Goal: Transaction & Acquisition: Purchase product/service

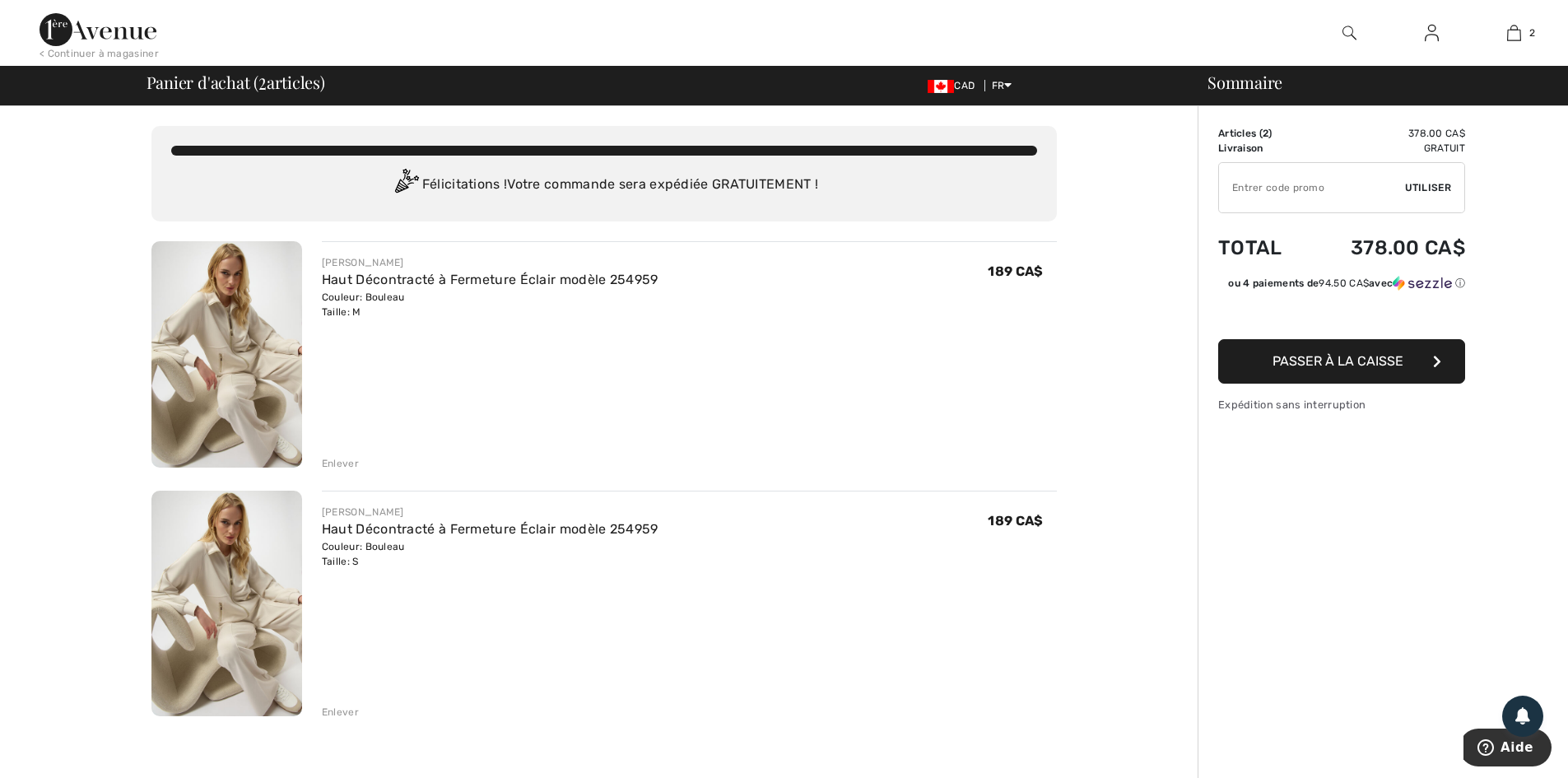
click at [345, 460] on div "Enlever" at bounding box center [340, 463] width 37 height 14
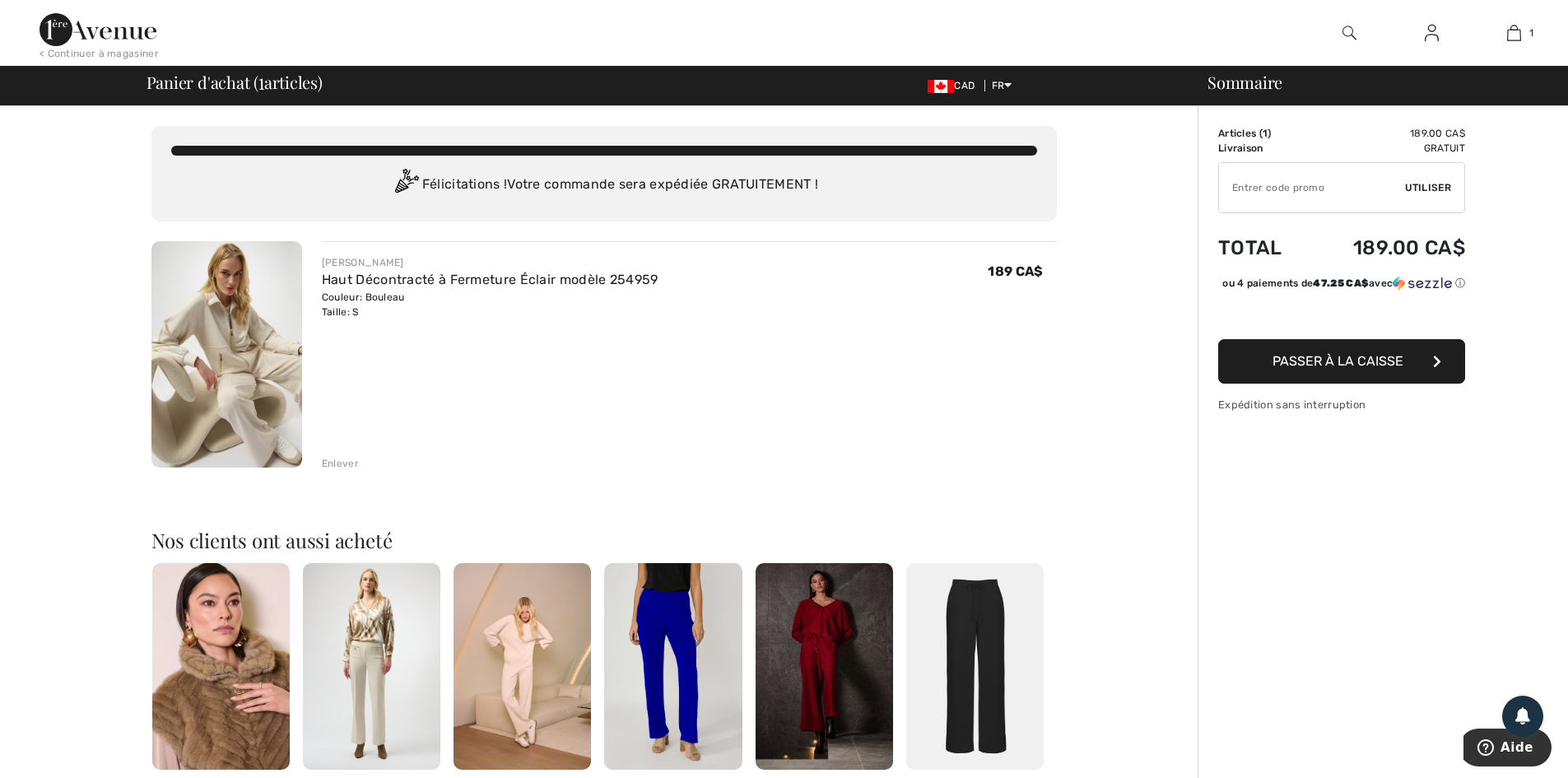
click at [1339, 369] on span "Passer à la caisse" at bounding box center [1338, 360] width 131 height 15
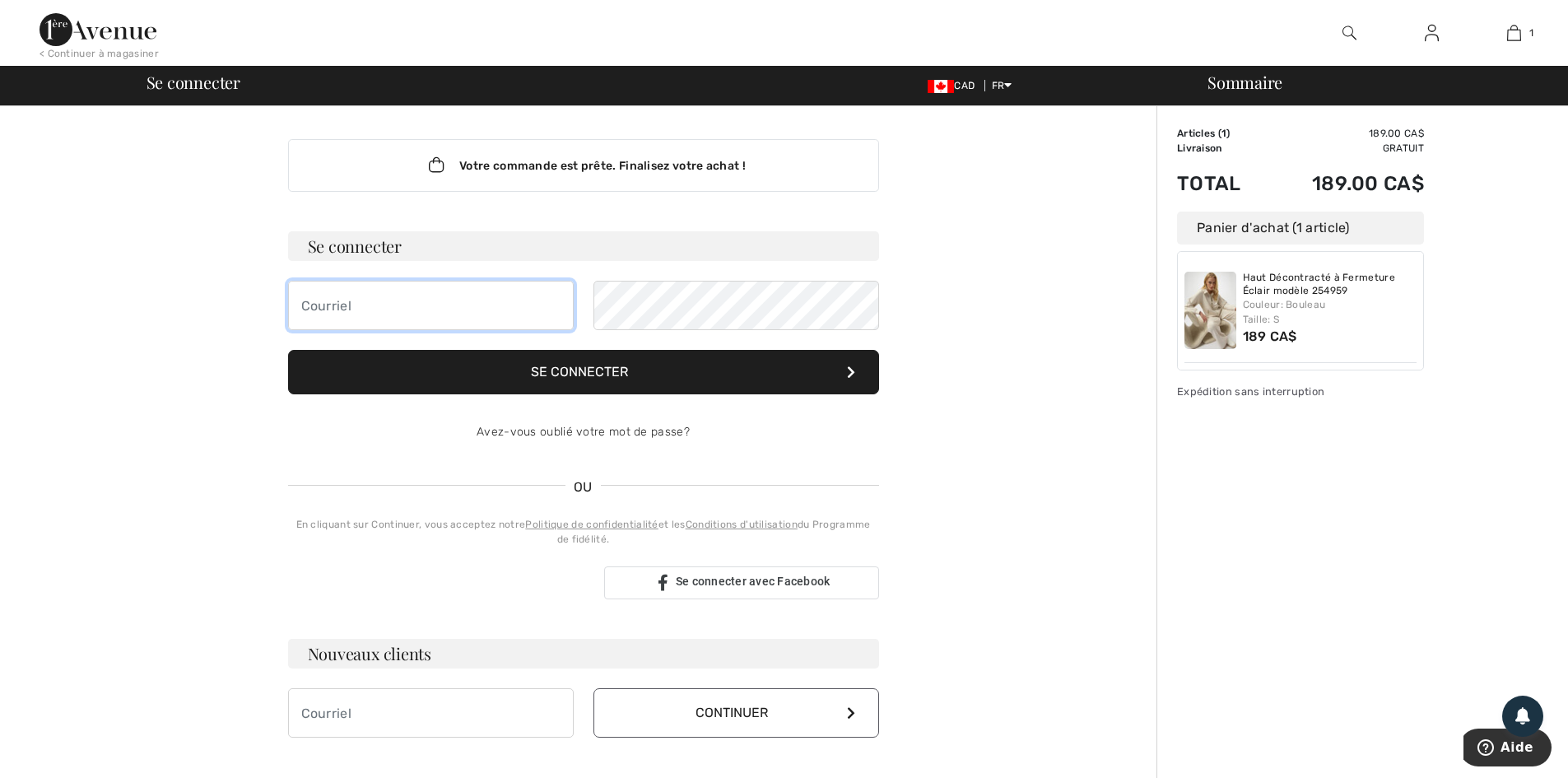
type input "[EMAIL_ADDRESS][DOMAIN_NAME]"
click at [578, 372] on button "Se connecter" at bounding box center [584, 372] width 591 height 44
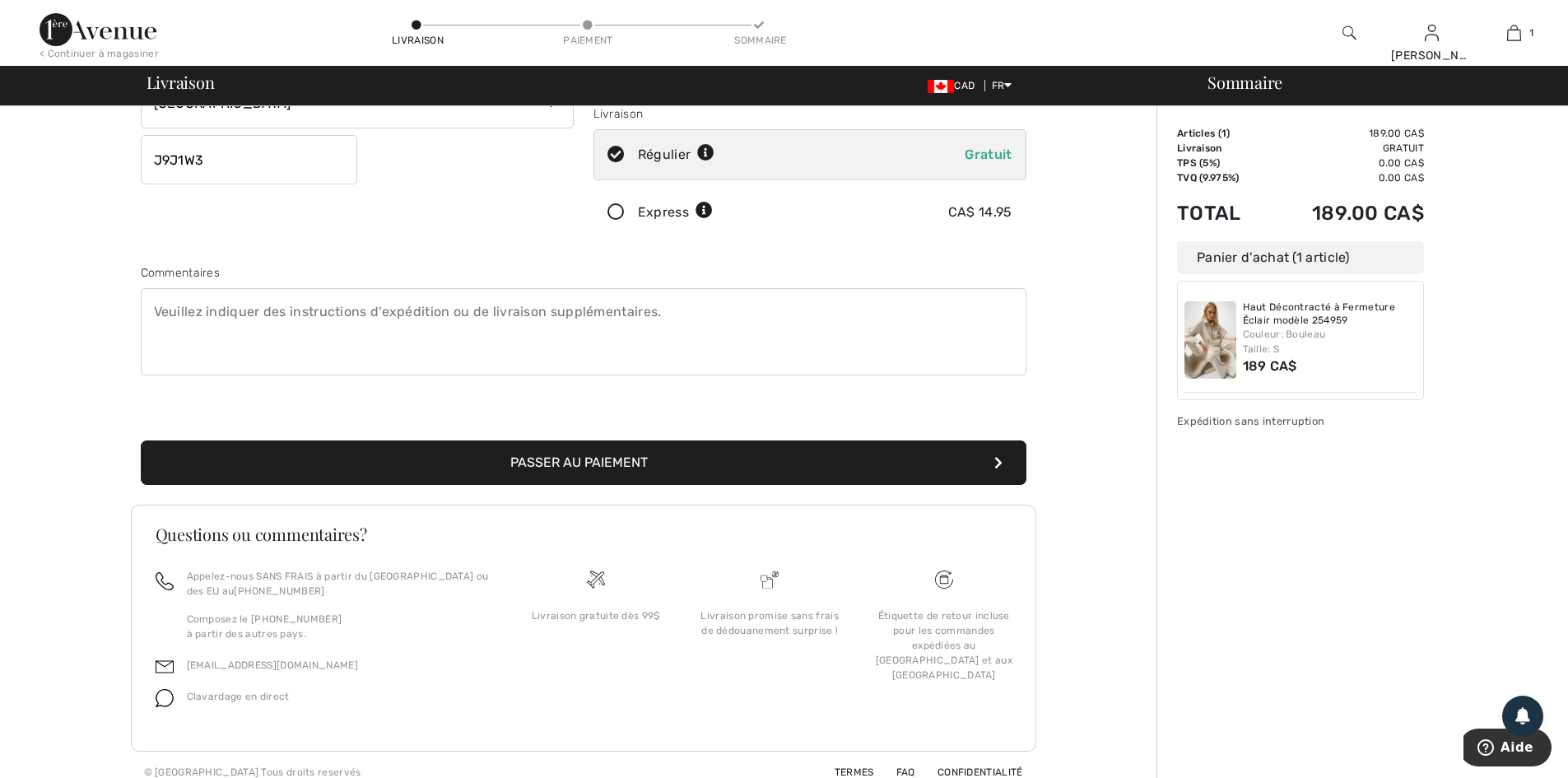
scroll to position [309, 0]
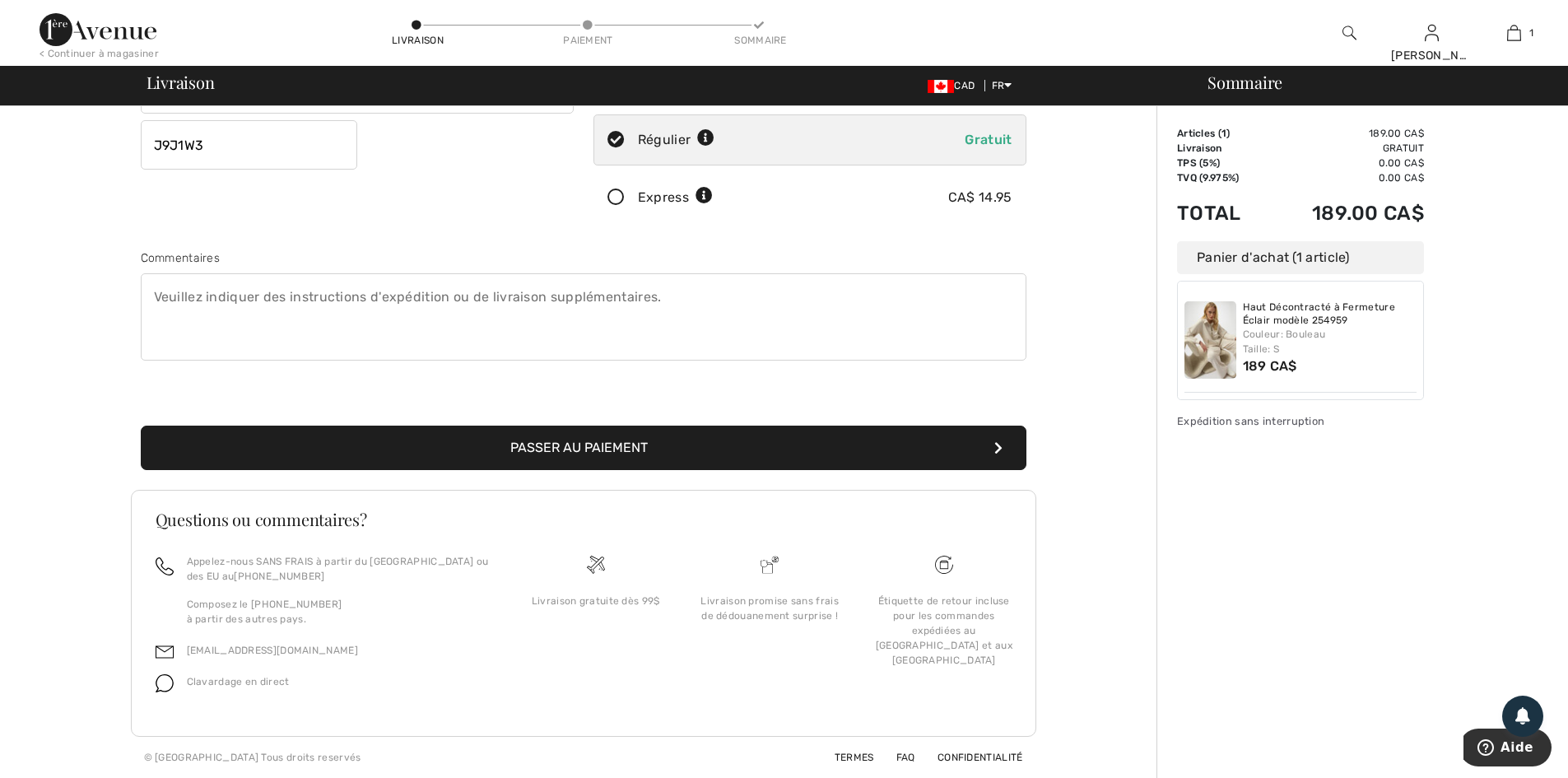
click at [581, 450] on button "Passer au paiement" at bounding box center [584, 447] width 886 height 44
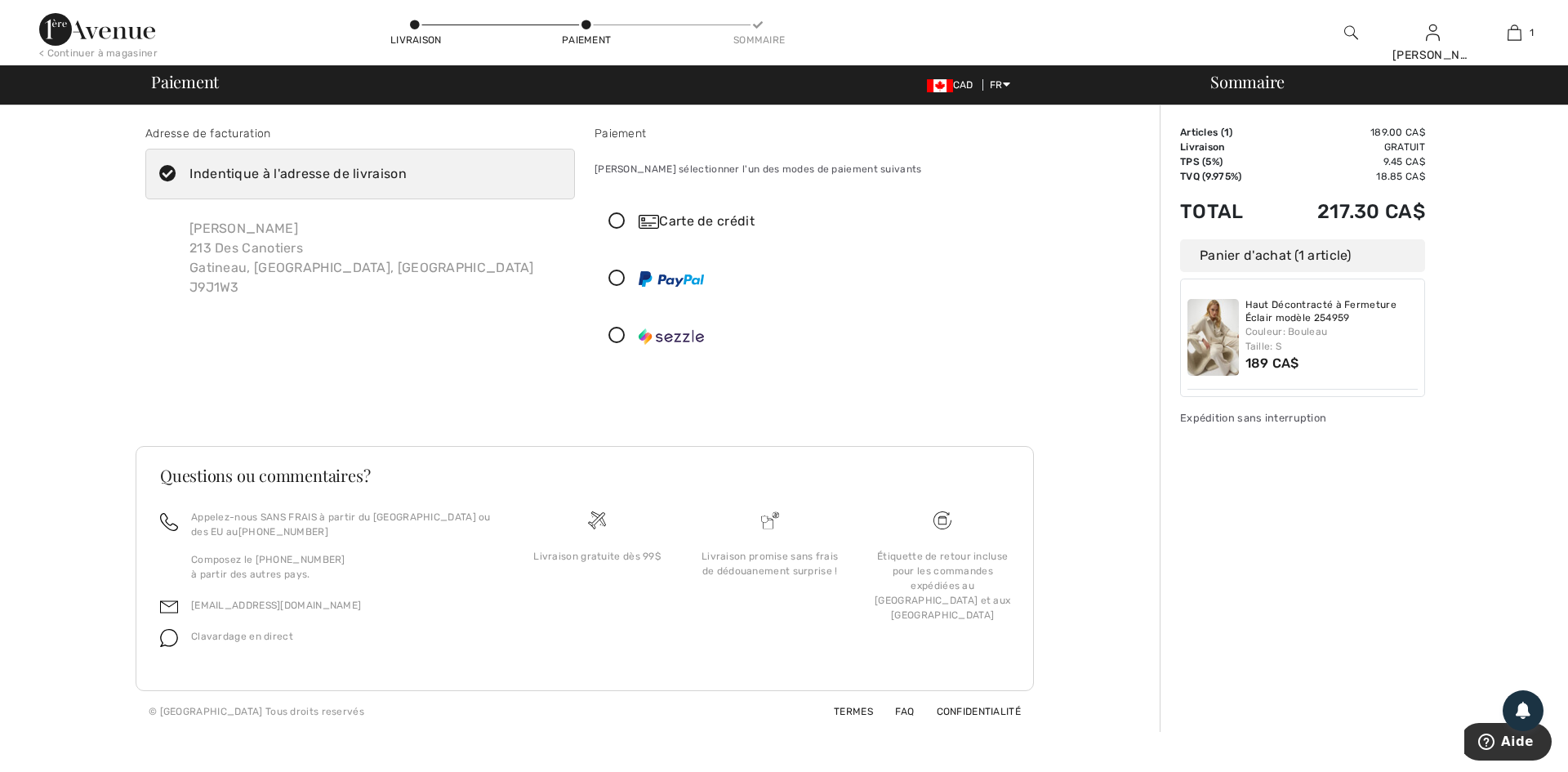
click at [612, 219] on icon at bounding box center [617, 222] width 44 height 17
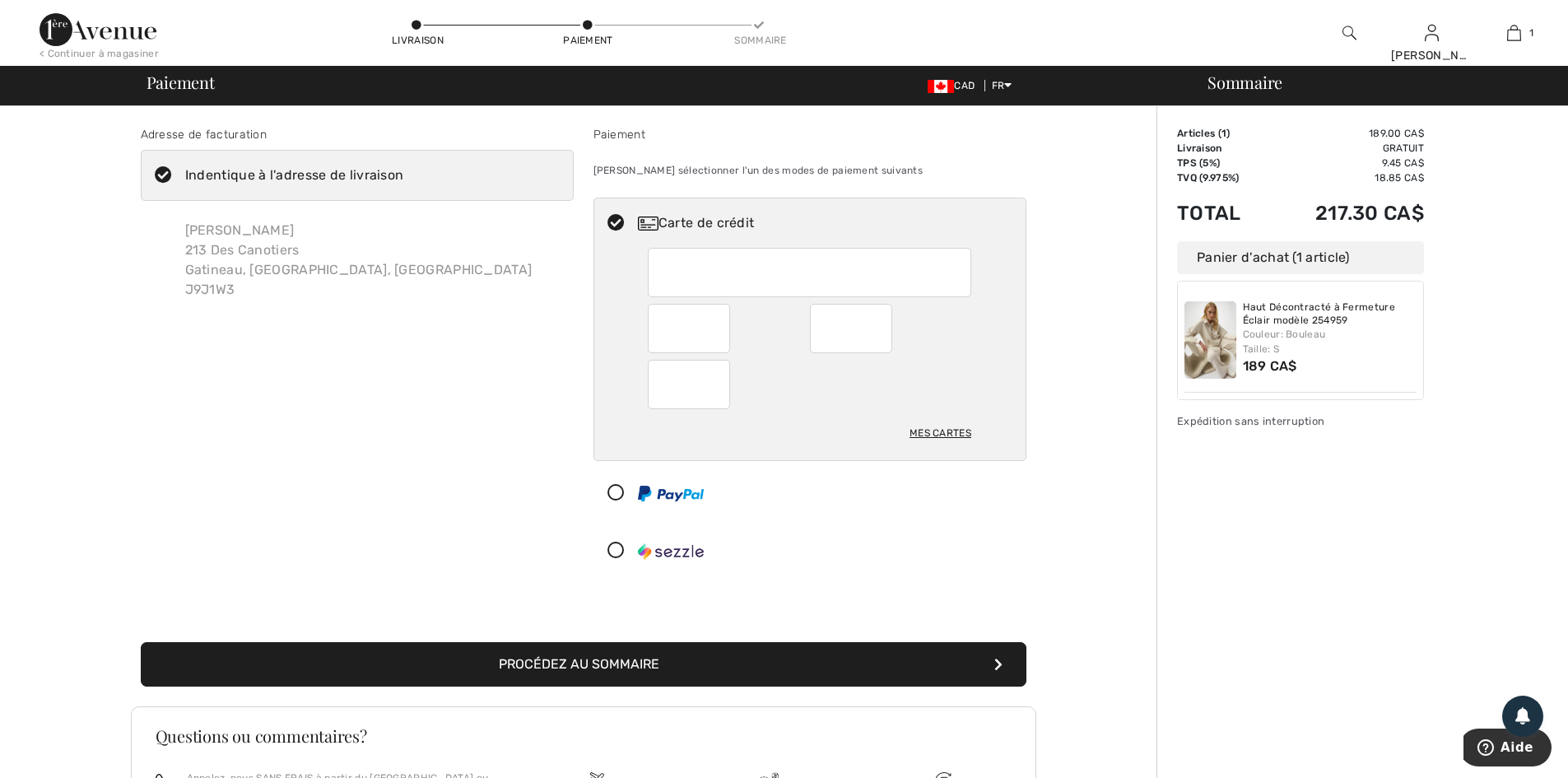
click at [553, 669] on button "Procédez au sommaire" at bounding box center [584, 664] width 886 height 44
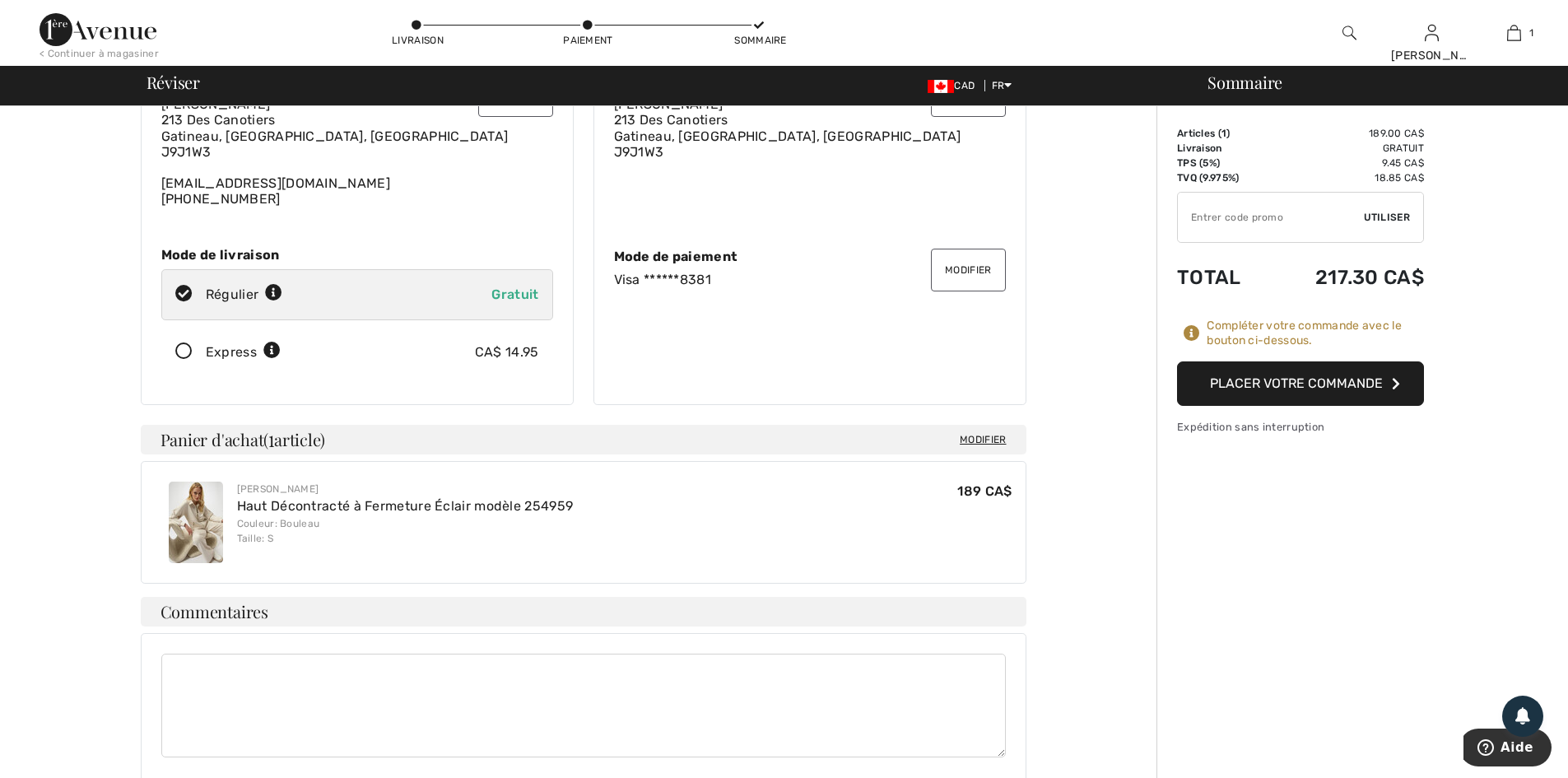
scroll to position [80, 0]
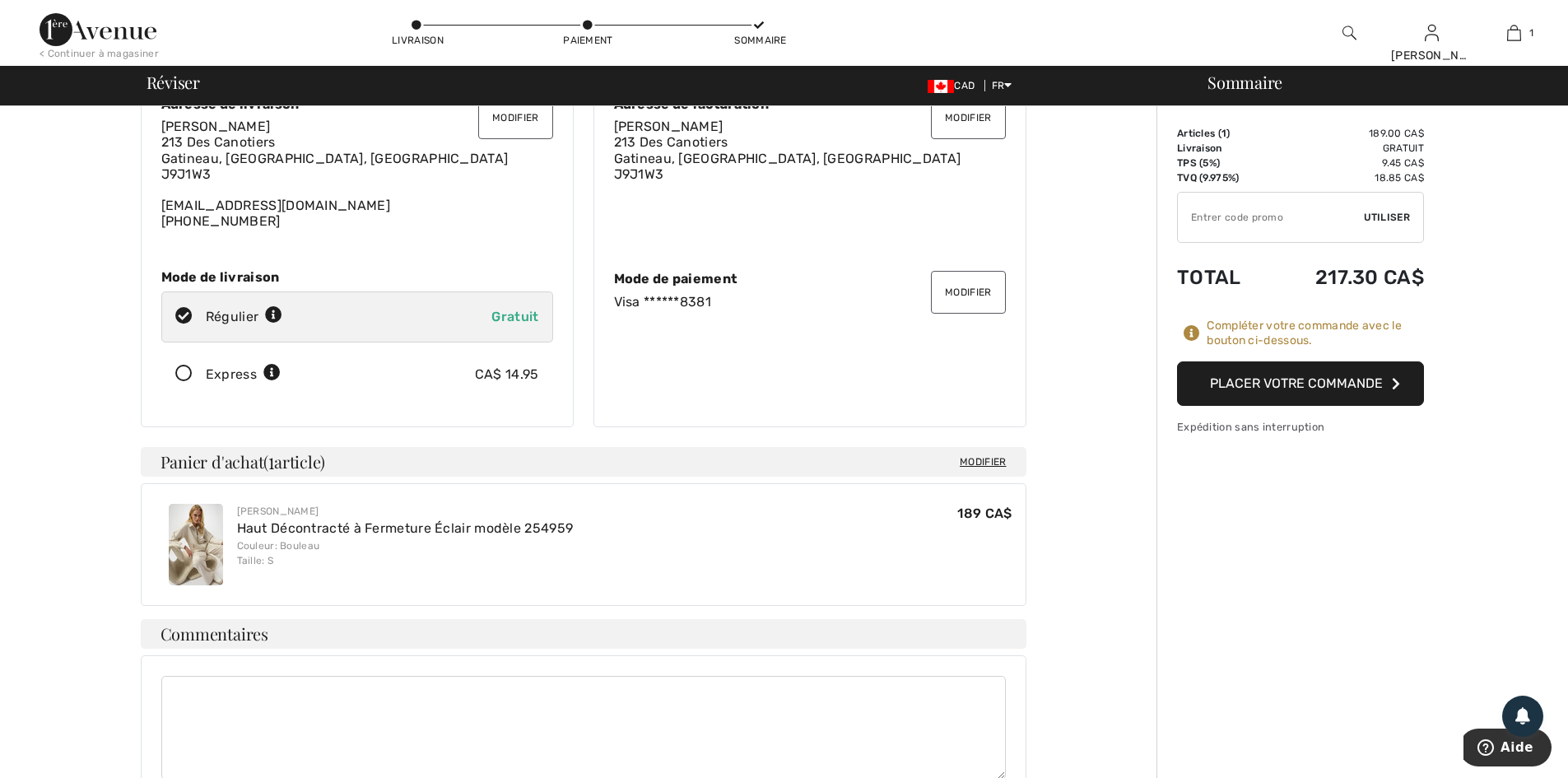
click at [1373, 385] on button "Placer votre commande" at bounding box center [1301, 383] width 247 height 44
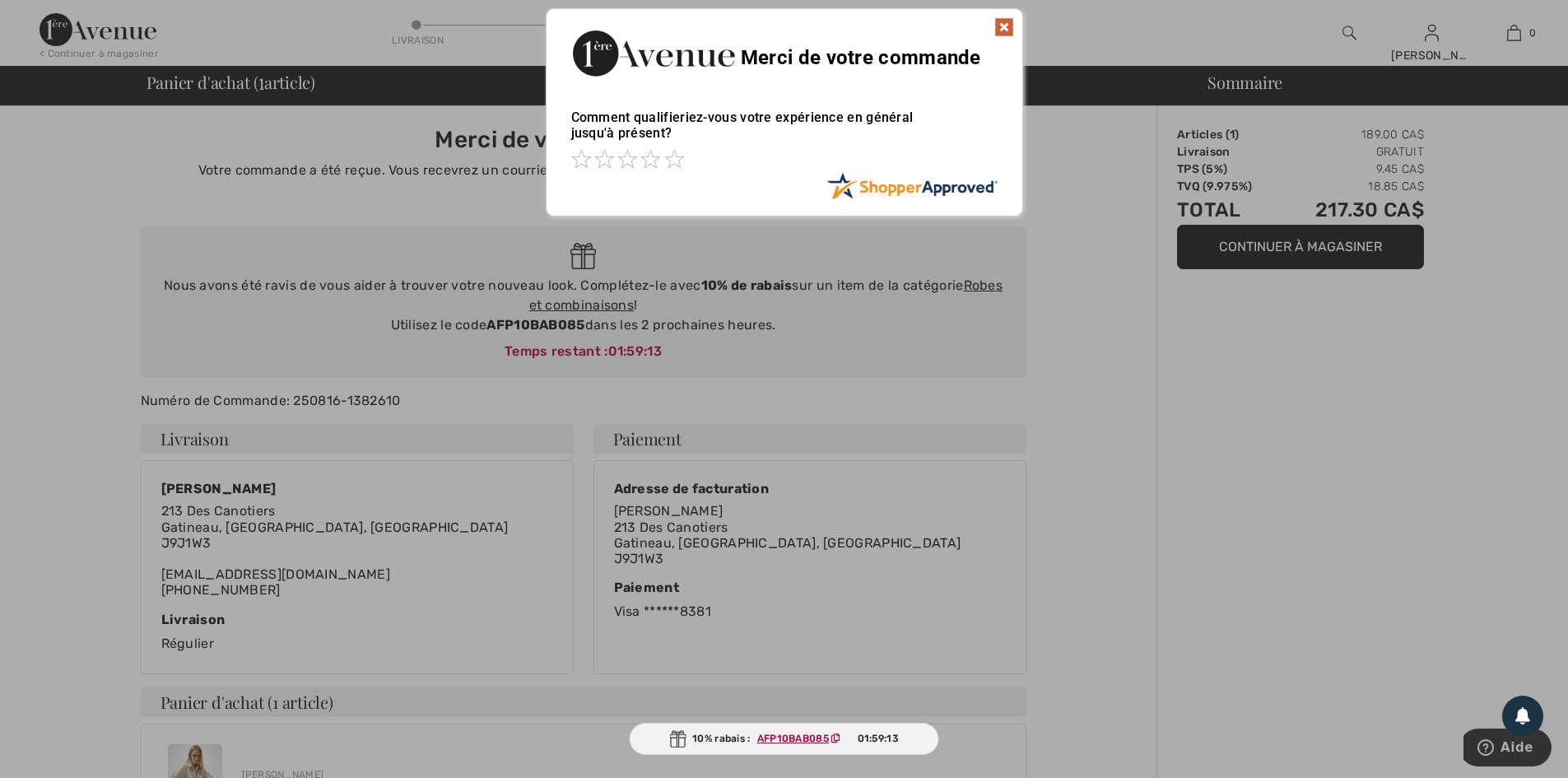
click at [1005, 29] on img at bounding box center [1004, 27] width 20 height 20
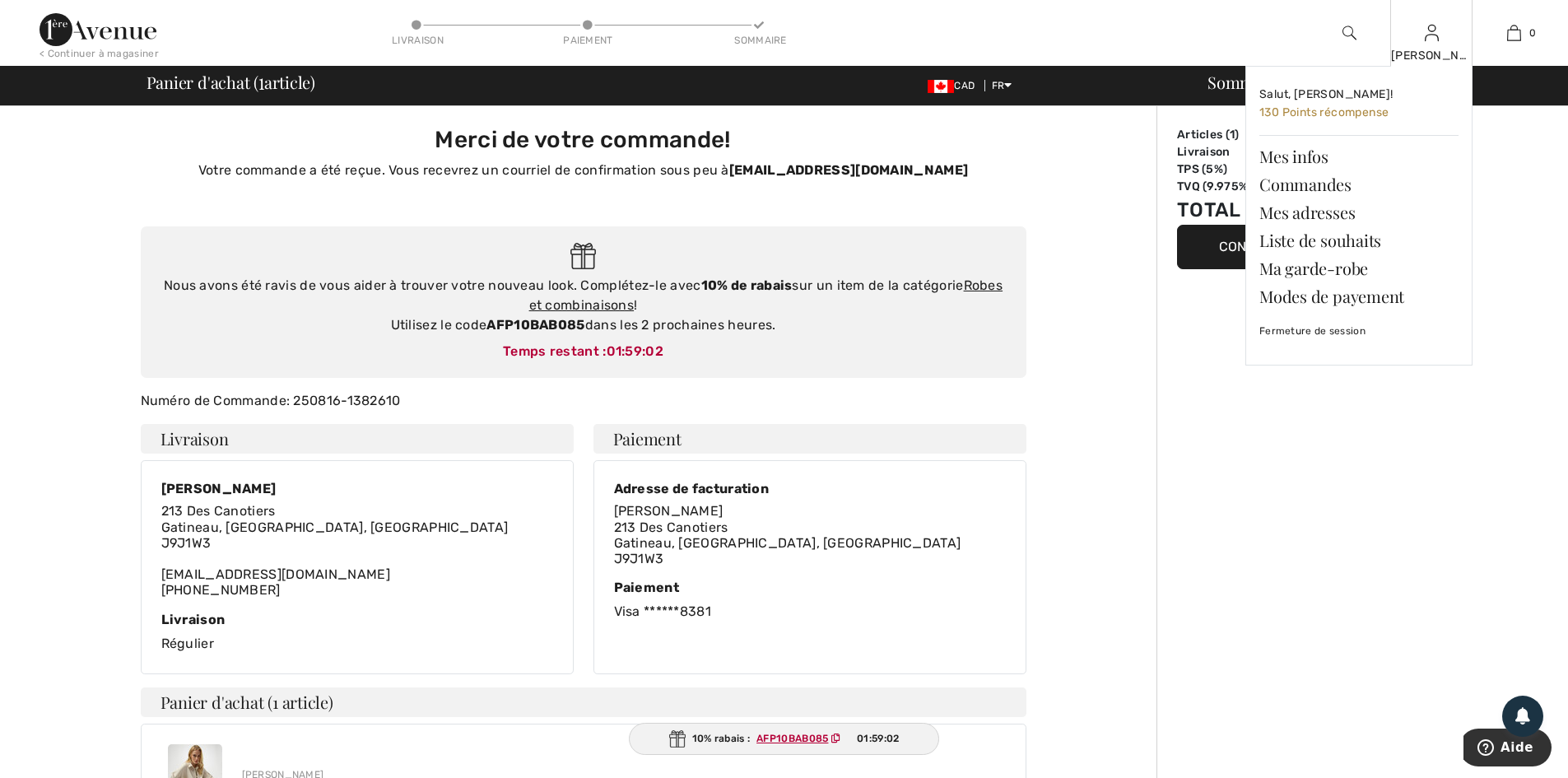
click at [1435, 46] on div "Sylvie Salut, Sylvie! 130 Points récompense Mes infos Commandes Mes adresses Li…" at bounding box center [1432, 33] width 82 height 66
click at [1337, 337] on link "Fermeture de session" at bounding box center [1359, 331] width 199 height 41
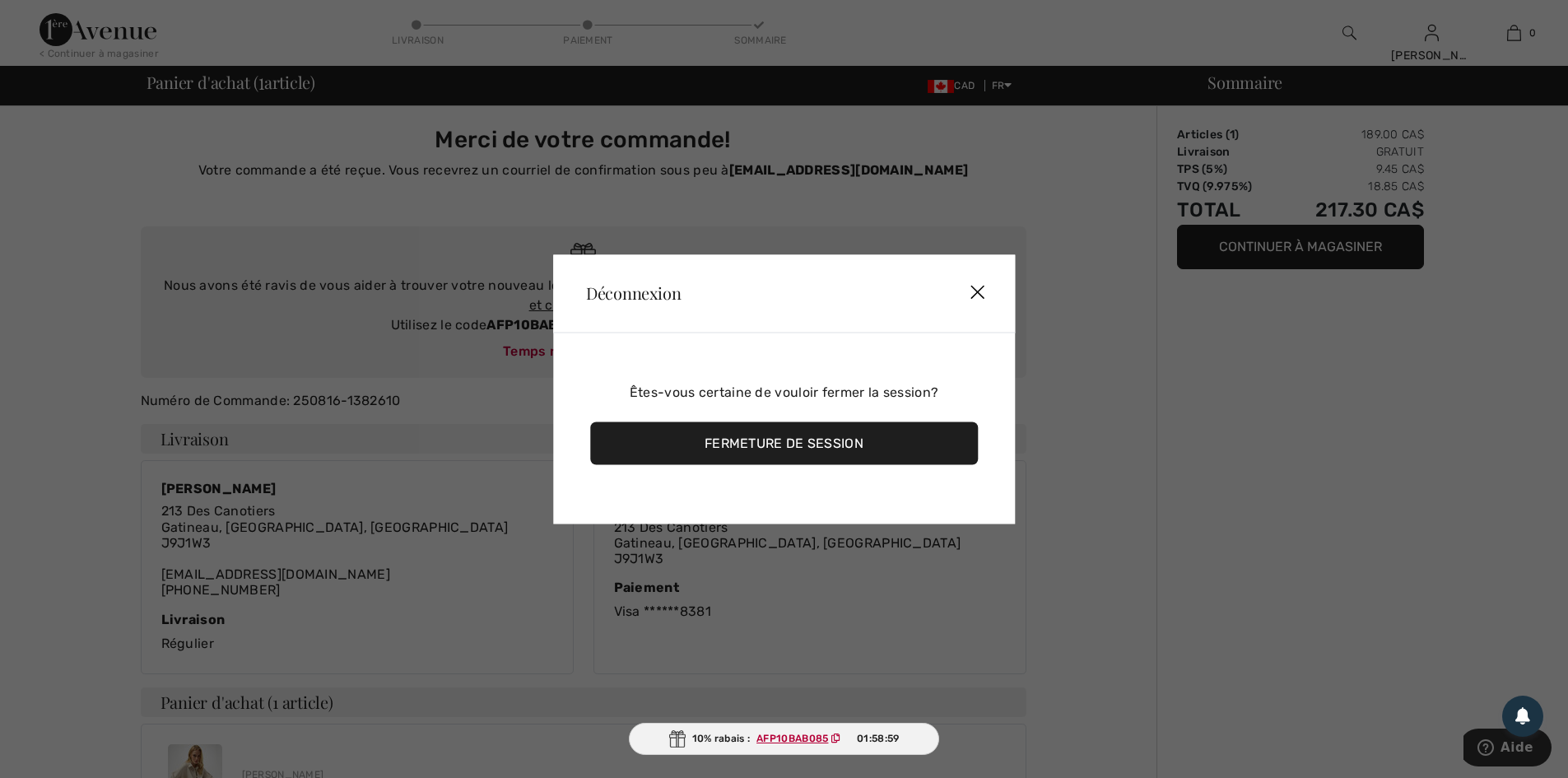
click at [943, 441] on div "Fermeture de session" at bounding box center [784, 443] width 388 height 43
